Goal: Task Accomplishment & Management: Complete application form

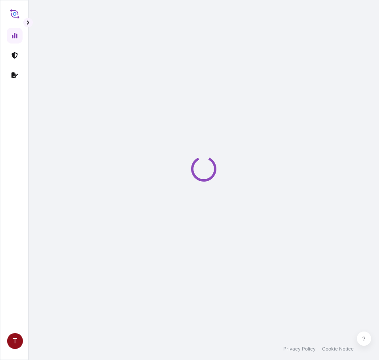
select select "2025"
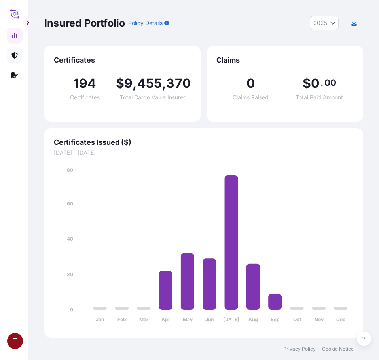
click at [14, 58] on icon at bounding box center [14, 55] width 6 height 6
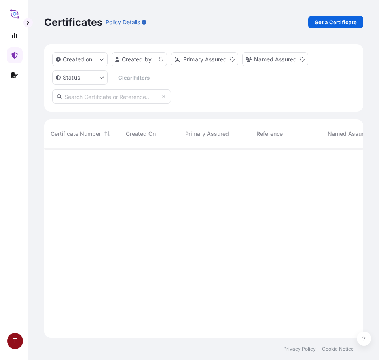
scroll to position [188, 313]
click at [338, 17] on link "Get a Certificate" at bounding box center [335, 22] width 55 height 13
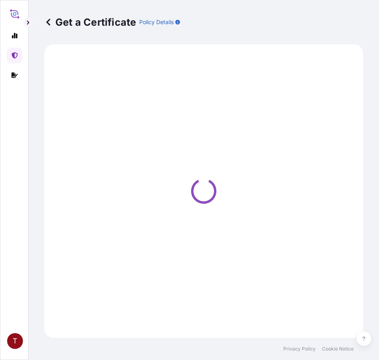
select select "Ocean Vessel"
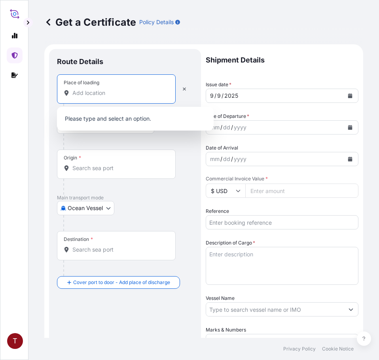
click at [95, 95] on input "Place of loading" at bounding box center [118, 93] width 93 height 8
paste input "[US_STATE], [GEOGRAPHIC_DATA]"
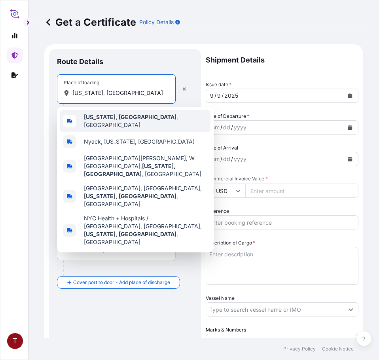
click at [95, 124] on div "[US_STATE], [GEOGRAPHIC_DATA] , [GEOGRAPHIC_DATA]" at bounding box center [135, 121] width 150 height 22
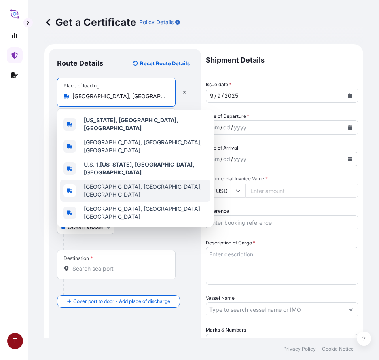
paste input "[GEOGRAPHIC_DATA], [GEOGRAPHIC_DATA]"
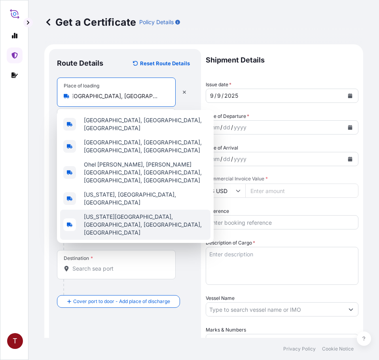
type input "[GEOGRAPHIC_DATA], [GEOGRAPHIC_DATA], [GEOGRAPHIC_DATA]"
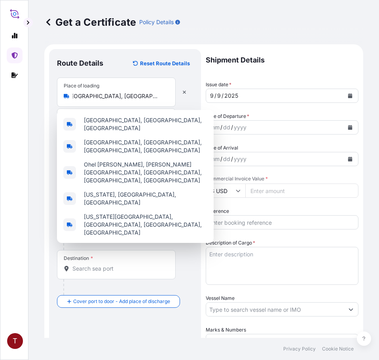
click at [157, 234] on div at bounding box center [128, 242] width 130 height 16
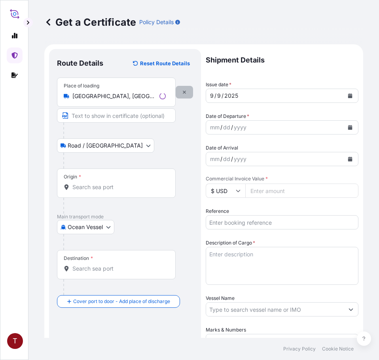
click at [186, 88] on button "button" at bounding box center [184, 92] width 17 height 13
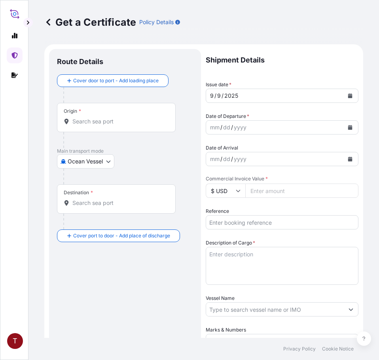
click at [105, 117] on div "Origin *" at bounding box center [116, 117] width 119 height 29
click at [105, 118] on input "Origin *" at bounding box center [118, 122] width 93 height 8
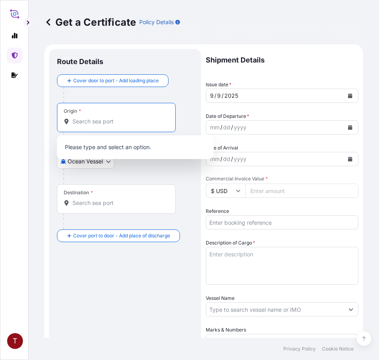
paste input "[GEOGRAPHIC_DATA], [GEOGRAPHIC_DATA]"
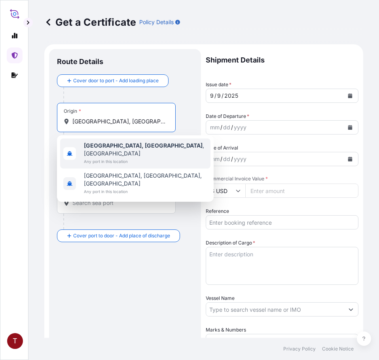
click at [137, 158] on span "Any port in this location" at bounding box center [146, 162] width 124 height 8
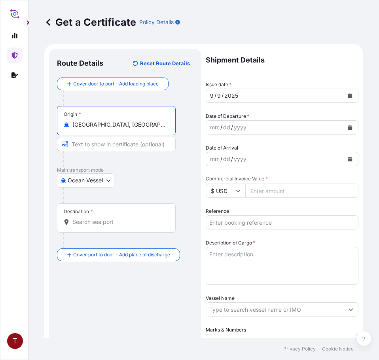
type input "[GEOGRAPHIC_DATA], [GEOGRAPHIC_DATA], [GEOGRAPHIC_DATA]"
click at [101, 223] on input "Destination *" at bounding box center [118, 222] width 93 height 8
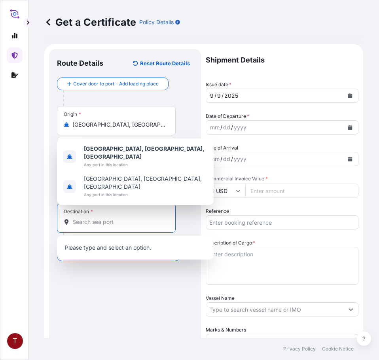
paste input "[GEOGRAPHIC_DATA]"
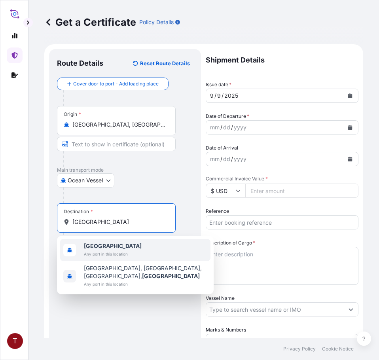
click at [129, 247] on div "[GEOGRAPHIC_DATA] Any port in this location" at bounding box center [135, 250] width 150 height 22
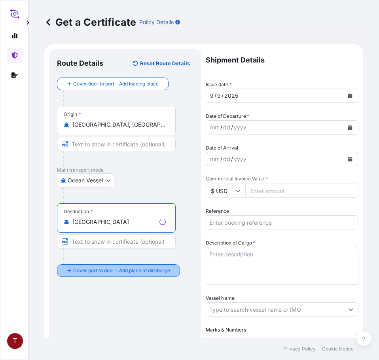
type input "[GEOGRAPHIC_DATA]"
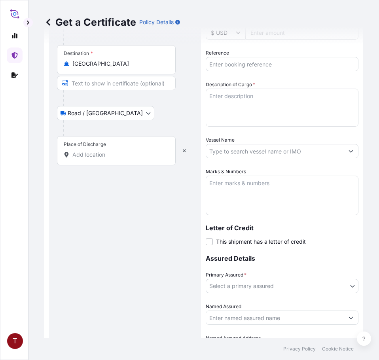
scroll to position [198, 0]
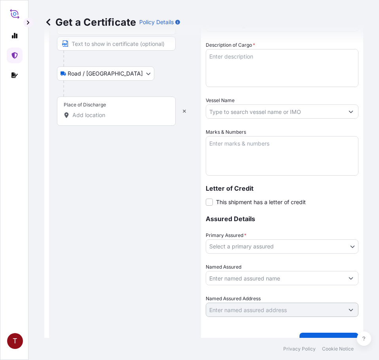
click at [99, 117] on input "Place of Discharge" at bounding box center [118, 115] width 93 height 8
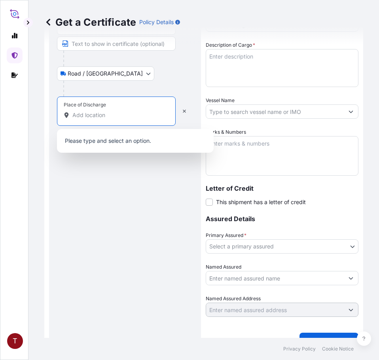
paste input "LAEM CHABANG, [GEOGRAPHIC_DATA]"
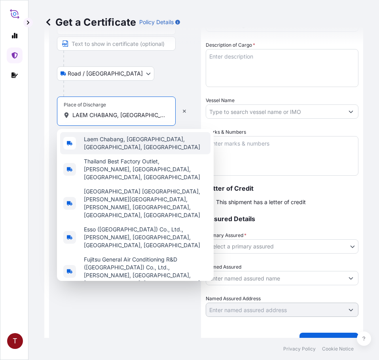
click at [113, 141] on span "Laem Chabang, [GEOGRAPHIC_DATA], [GEOGRAPHIC_DATA], [GEOGRAPHIC_DATA]" at bounding box center [146, 143] width 124 height 16
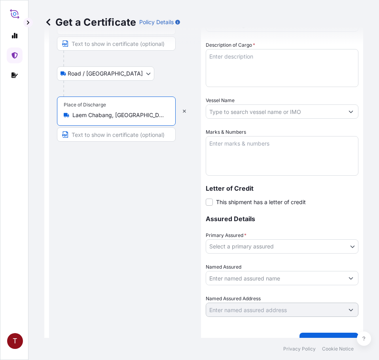
type input "Laem Chabang, [GEOGRAPHIC_DATA], [GEOGRAPHIC_DATA], [GEOGRAPHIC_DATA]"
click at [103, 135] on input "Text to appear on certificate" at bounding box center [116, 135] width 119 height 14
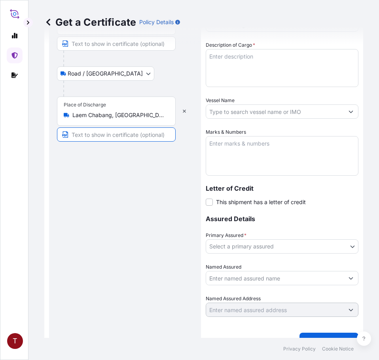
paste input "LAEM CHABANG, [GEOGRAPHIC_DATA]"
type input "LAEM CHABANG, [GEOGRAPHIC_DATA]"
click at [108, 116] on input "Laem Chabang, [GEOGRAPHIC_DATA], [GEOGRAPHIC_DATA], [GEOGRAPHIC_DATA]" at bounding box center [118, 115] width 93 height 8
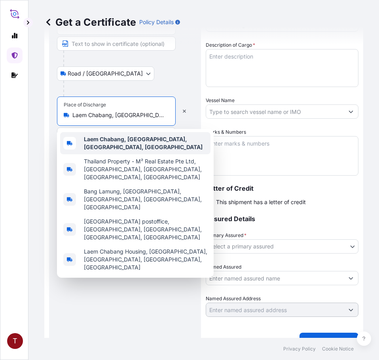
click at [119, 145] on b "Laem Chabang, [GEOGRAPHIC_DATA], [GEOGRAPHIC_DATA], [GEOGRAPHIC_DATA]" at bounding box center [143, 143] width 119 height 15
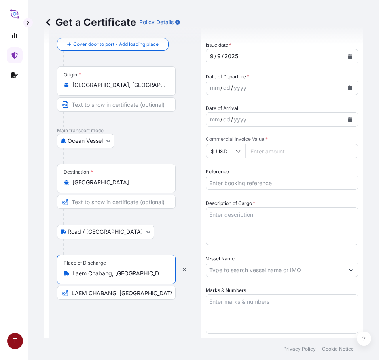
scroll to position [0, 0]
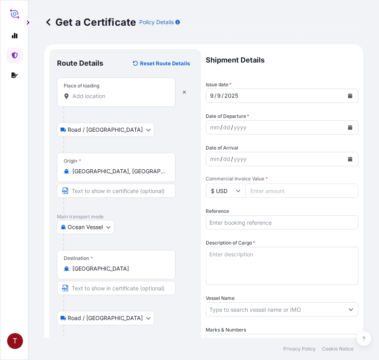
click at [92, 95] on input "Place of loading" at bounding box center [118, 96] width 93 height 8
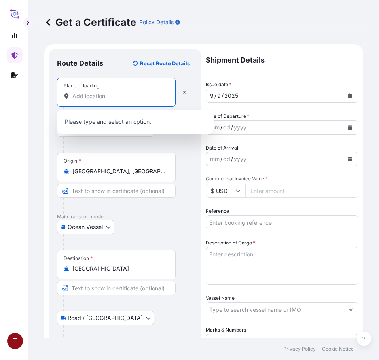
paste input "[US_STATE], [GEOGRAPHIC_DATA]"
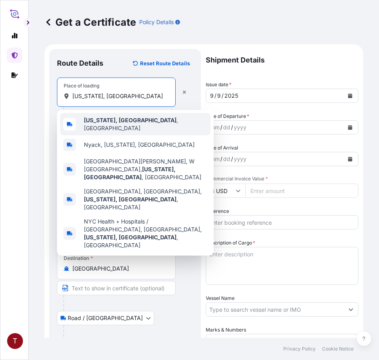
click at [112, 124] on b "[US_STATE], [GEOGRAPHIC_DATA]" at bounding box center [130, 120] width 93 height 7
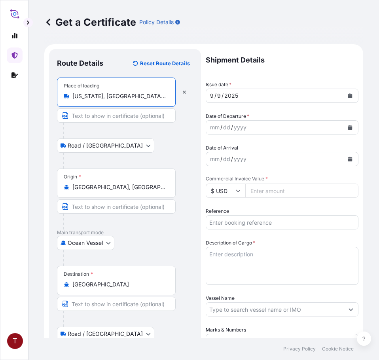
type input "[US_STATE], [GEOGRAPHIC_DATA], [GEOGRAPHIC_DATA]"
click at [348, 129] on icon "Calendar" at bounding box center [350, 127] width 4 height 5
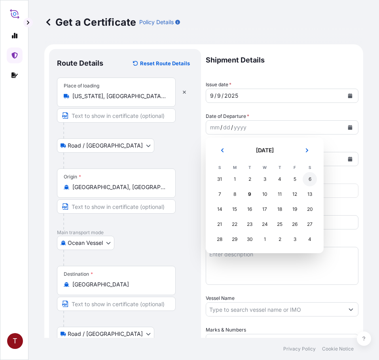
click at [310, 180] on div "6" at bounding box center [310, 179] width 14 height 14
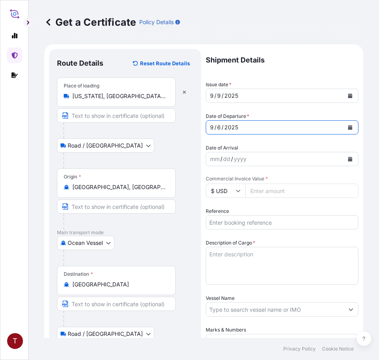
click at [348, 160] on icon "Calendar" at bounding box center [350, 159] width 4 height 5
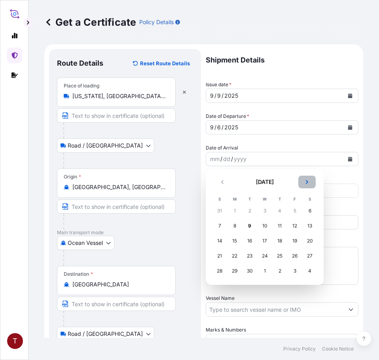
click at [305, 183] on icon "Next" at bounding box center [307, 182] width 5 height 5
click at [298, 256] on div "24" at bounding box center [295, 256] width 14 height 14
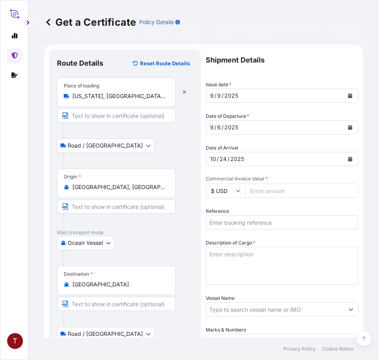
click at [268, 191] on input "Commercial Invoice Value *" at bounding box center [302, 191] width 113 height 14
paste input "48167.29"
type input "48167.29"
click at [261, 224] on input "Reference" at bounding box center [282, 222] width 153 height 14
paste input "10420813405"
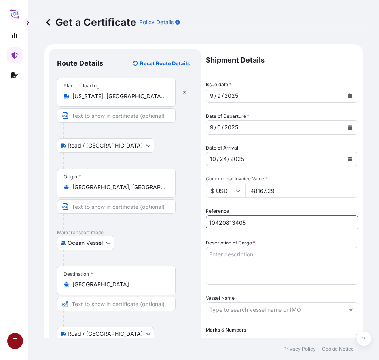
scroll to position [119, 0]
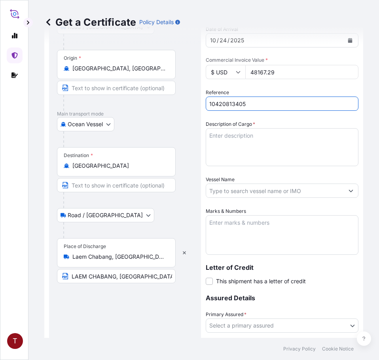
type input "10420813405"
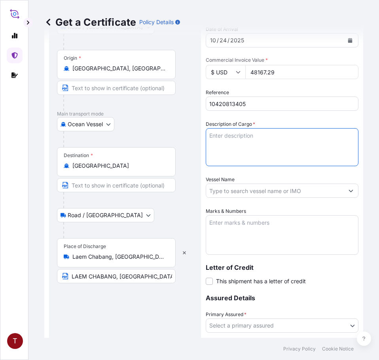
click at [233, 144] on textarea "Description of Cargo *" at bounding box center [282, 147] width 153 height 38
paste textarea "BULK UNPACKED LOADED INTO 1 20FT ISOTANK - DANGEROUS LIQUIDS CALFAX DB-45"
type textarea "1 BULK UNPACKED LOADED INTO 1 20FT ISOTANK - DANGEROUS LIQUIDS CALFAX DB-45"
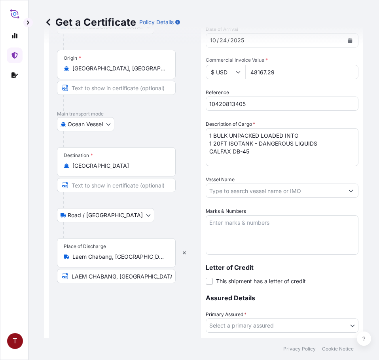
click at [244, 190] on input "Vessel Name" at bounding box center [275, 191] width 138 height 14
paste input "MAERSK TAURUS 535W"
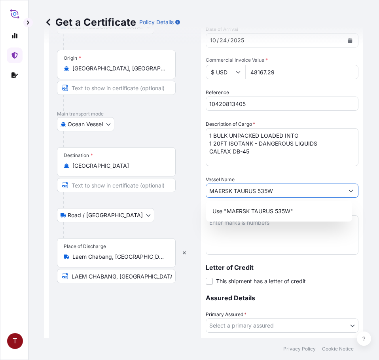
type input "MAERSK TAURUS 535W"
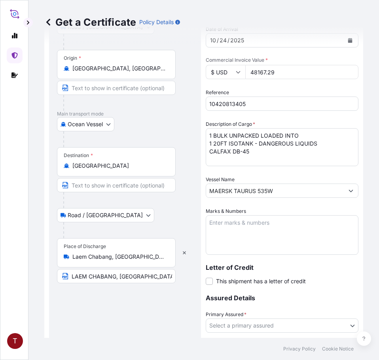
click at [239, 230] on textarea "Marks & Numbers" at bounding box center [282, 235] width 153 height 40
paste textarea "MEGACHEM ([GEOGRAPHIC_DATA]) PCL PO# 8113669-20 CALFAX DB-45 LOT# M25081932 DAT…"
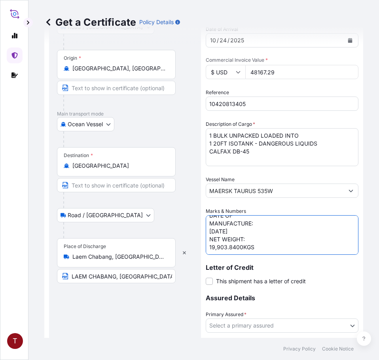
scroll to position [59, 0]
click at [232, 250] on textarea "MEGACHEM ([GEOGRAPHIC_DATA]) PCL PO# 8113669-20 CALFAX DB-45 LOT# M25081932 DAT…" at bounding box center [282, 235] width 153 height 40
paste textarea "10420813405 107886 231750 8113669-20"
drag, startPoint x: 229, startPoint y: 224, endPoint x: 203, endPoint y: 224, distance: 25.7
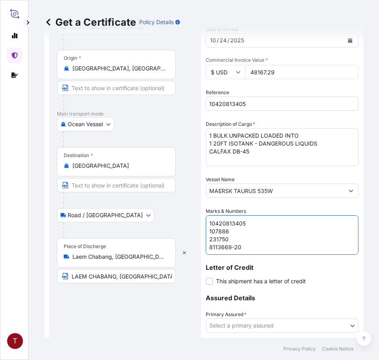
click at [203, 224] on form "Route Details Reset Route Details Place of loading [US_STATE][GEOGRAPHIC_DATA],…" at bounding box center [203, 179] width 319 height 507
type textarea "MEGACHEM ([GEOGRAPHIC_DATA]) PCL PO# 8113669-20 CALFAX DB-45 LOT# M25081932 DAT…"
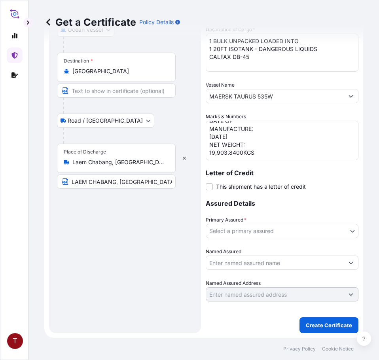
scroll to position [86, 0]
click at [245, 232] on body "T Get a Certificate Policy Details Route Details Reset Route Details Place of l…" at bounding box center [189, 180] width 379 height 360
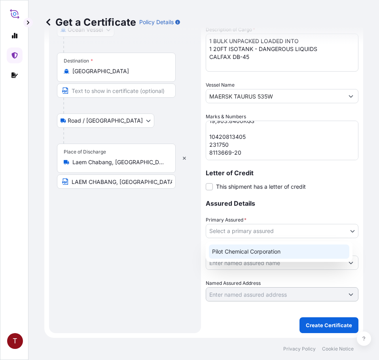
click at [243, 255] on div "Pilot Chemical Corporation" at bounding box center [279, 252] width 141 height 14
select select "31545"
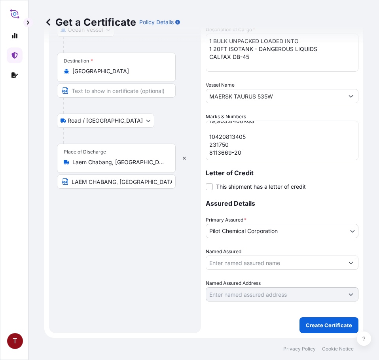
click at [256, 264] on input "Named Assured" at bounding box center [275, 263] width 138 height 14
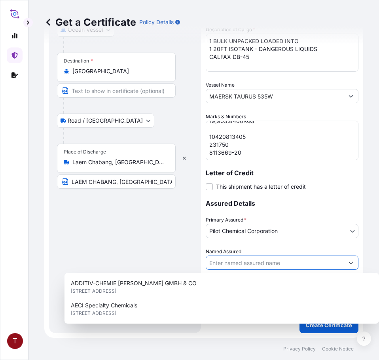
paste input "MEGACHEM ([GEOGRAPHIC_DATA]) PCL 25 SOI [STREET_ADDRESS][PERSON_NAME]"
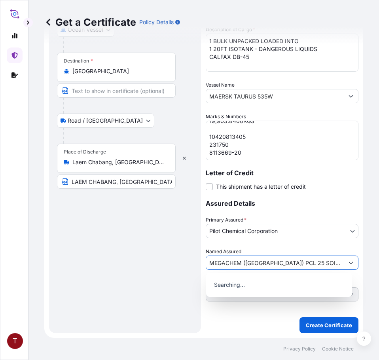
scroll to position [0, 315]
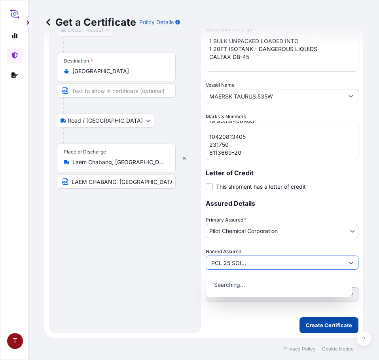
type input "MEGACHEM ([GEOGRAPHIC_DATA]) PCL 25 SOI [STREET_ADDRESS][PERSON_NAME]"
click at [316, 324] on p "Create Certificate" at bounding box center [329, 326] width 46 height 8
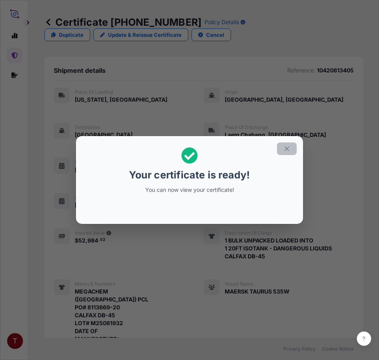
click at [284, 149] on icon "button" at bounding box center [287, 148] width 7 height 7
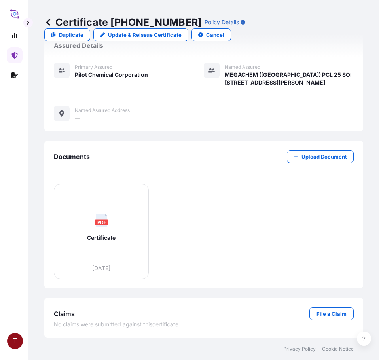
scroll to position [409, 0]
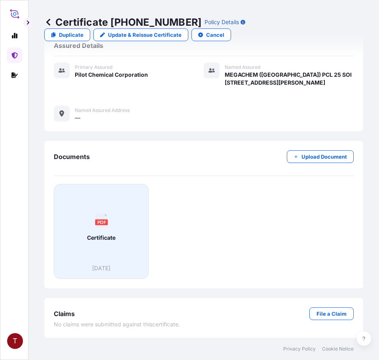
click at [105, 239] on span "Certificate" at bounding box center [101, 238] width 29 height 8
